Goal: Browse casually

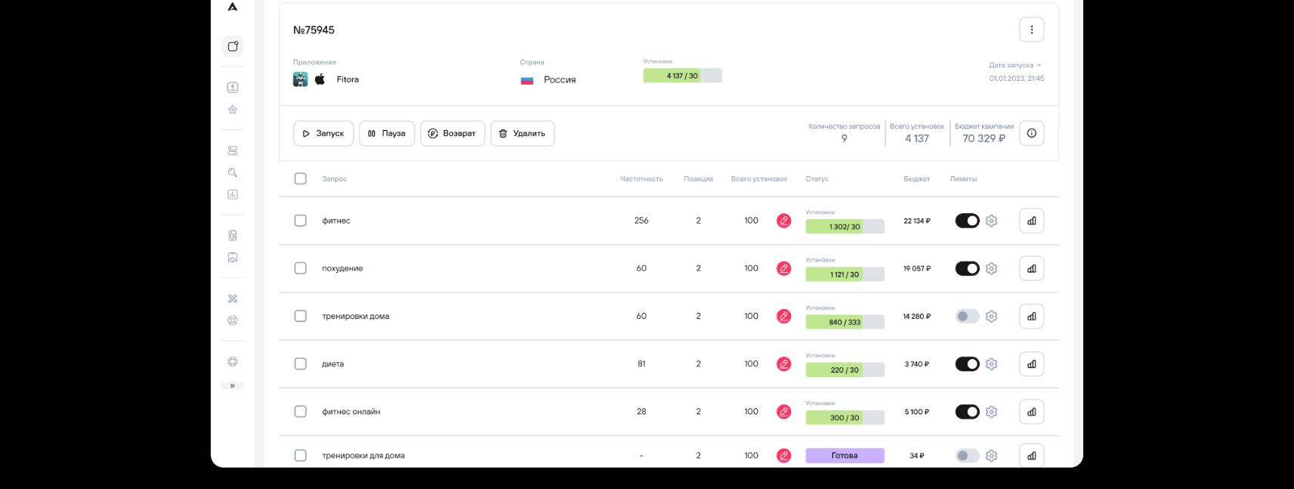
scroll to position [4487, 0]
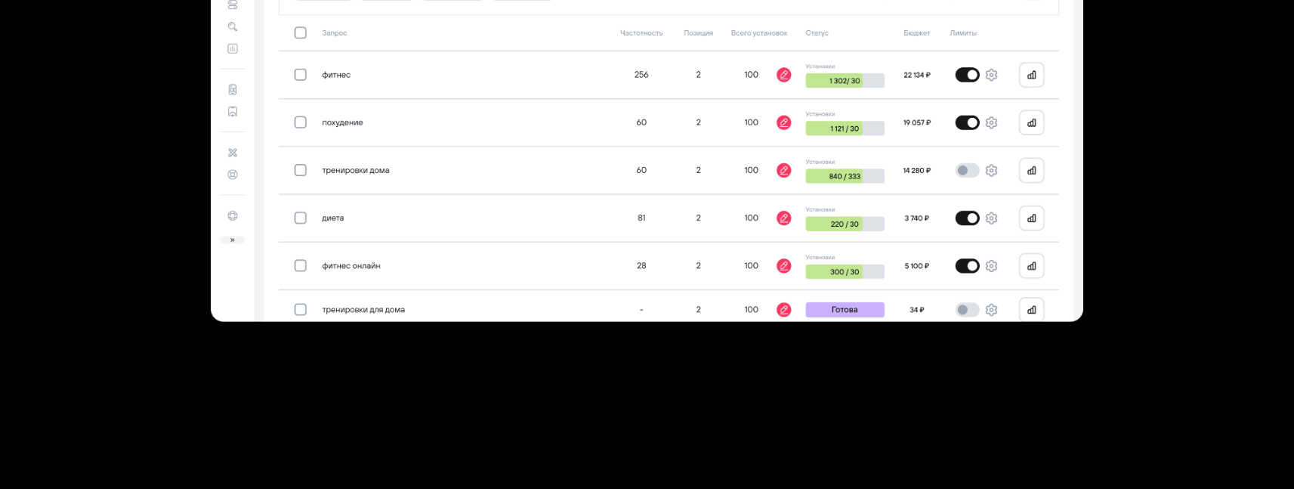
click at [1174, 189] on section at bounding box center [647, 76] width 1209 height 684
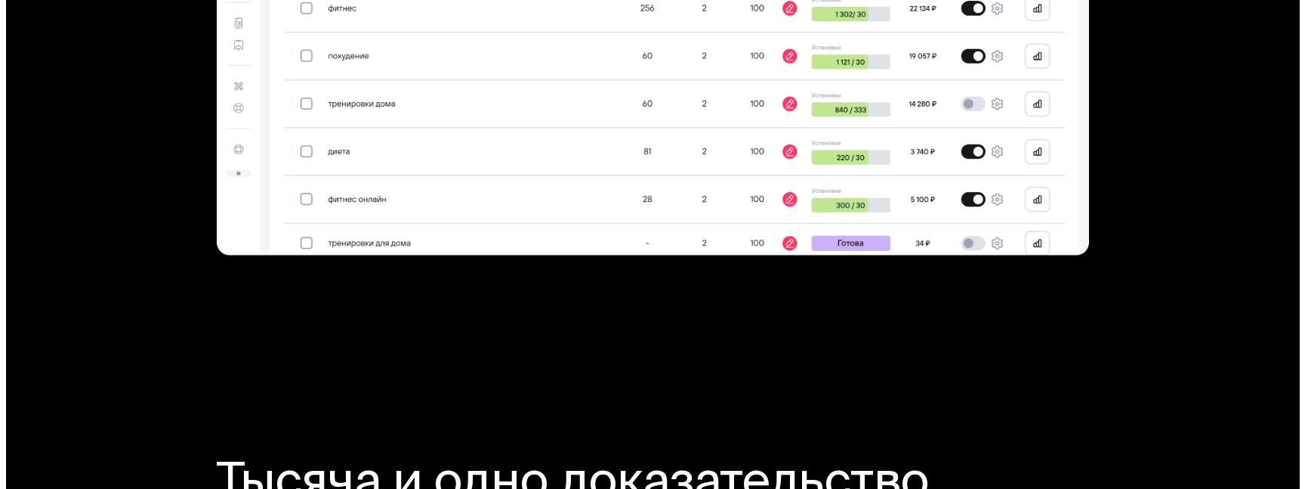
scroll to position [4548, 0]
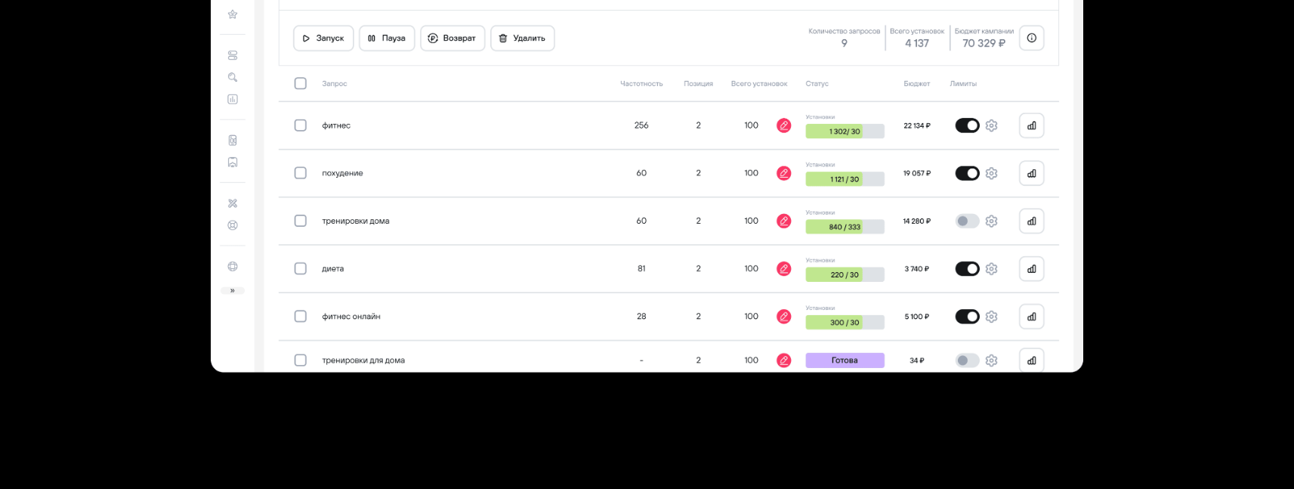
drag, startPoint x: 843, startPoint y: 317, endPoint x: 1104, endPoint y: 4, distance: 407.6
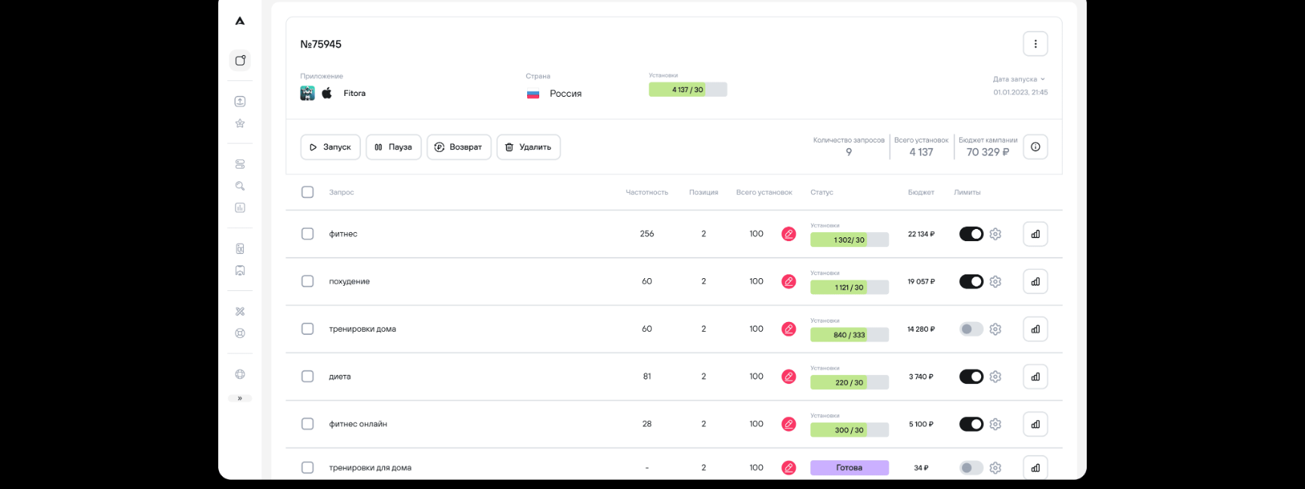
scroll to position [4477, 0]
